Goal: Check status: Check status

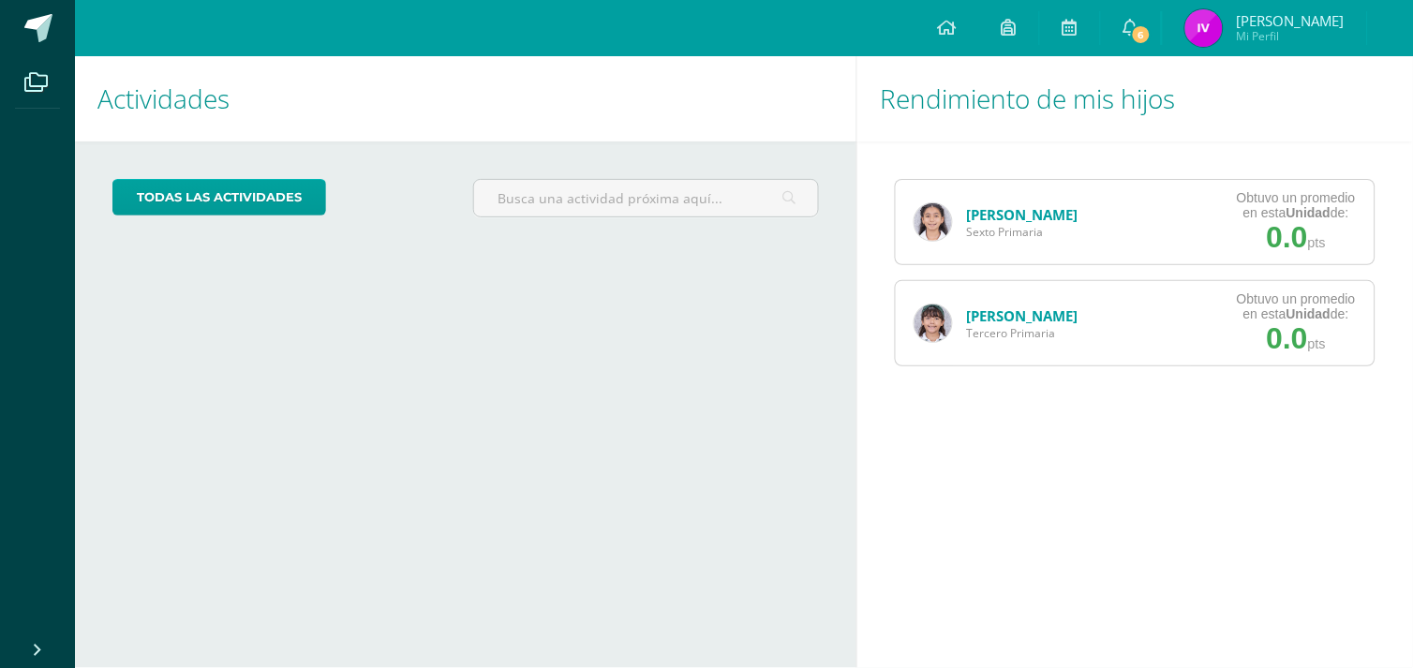
click at [940, 218] on img at bounding box center [932, 221] width 37 height 37
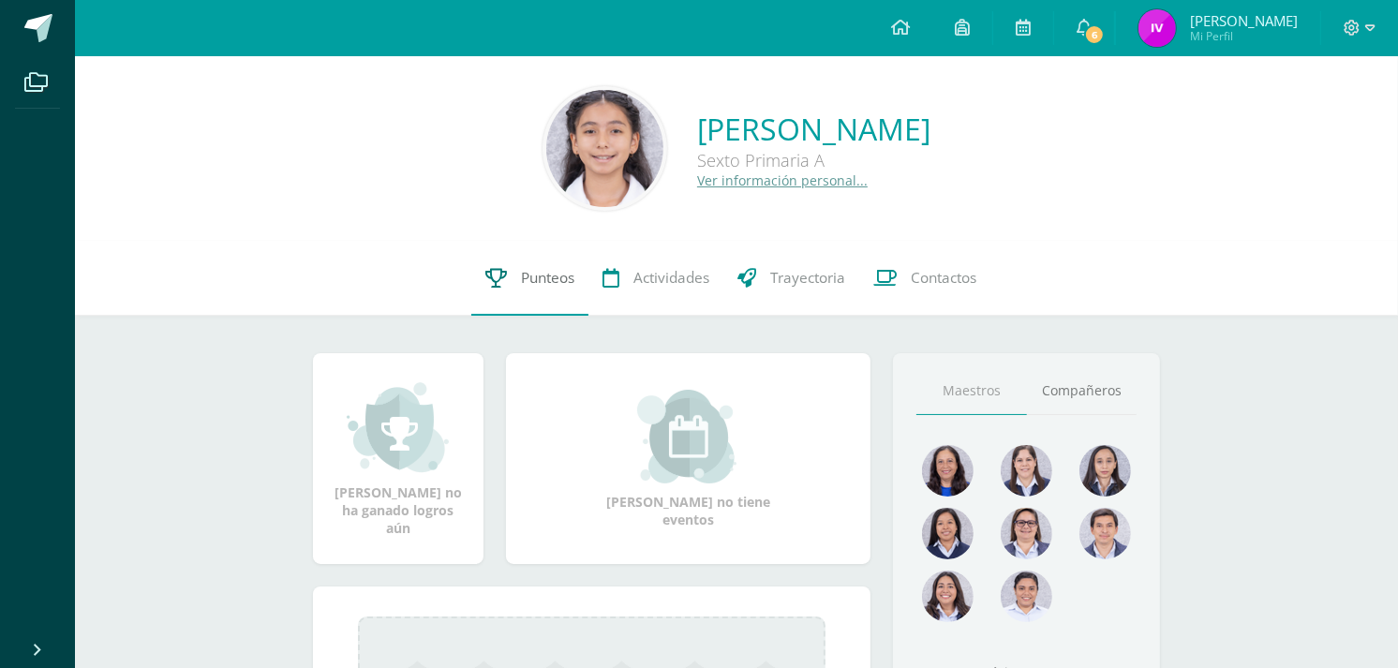
click at [544, 293] on link "Punteos" at bounding box center [529, 278] width 117 height 75
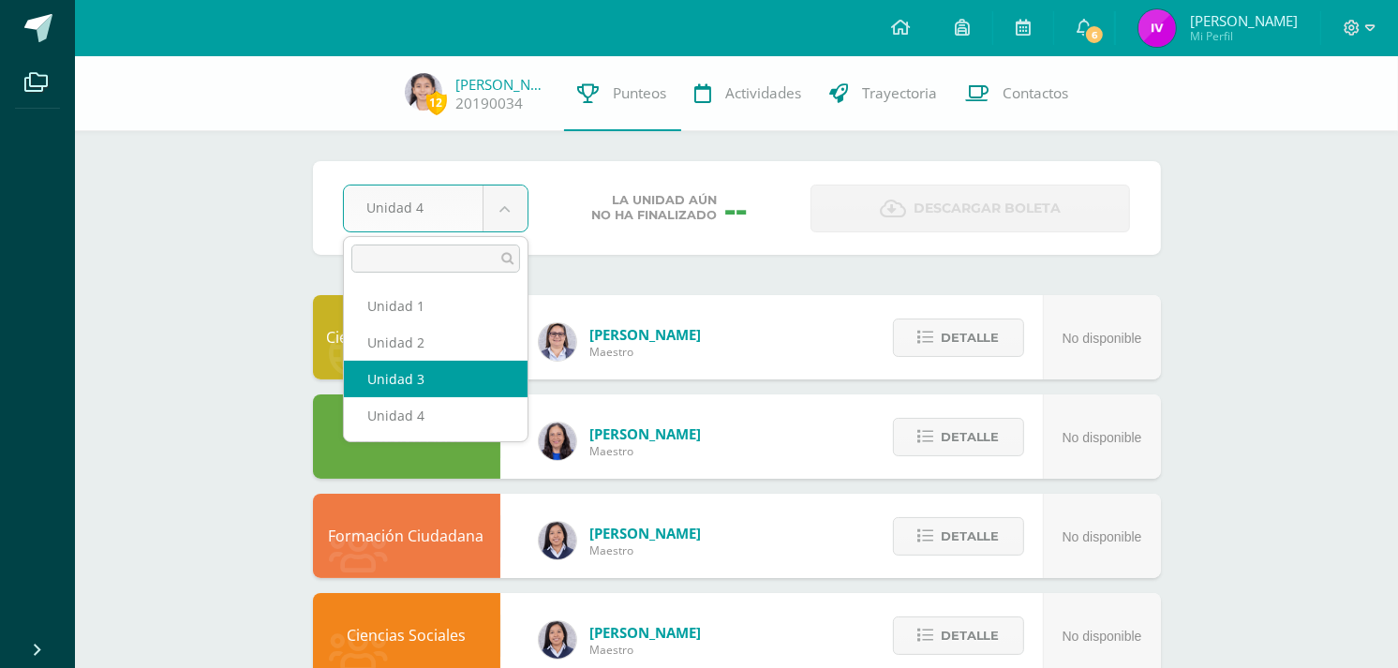
select select "Unidad 3"
